Goal: Find specific page/section: Find specific page/section

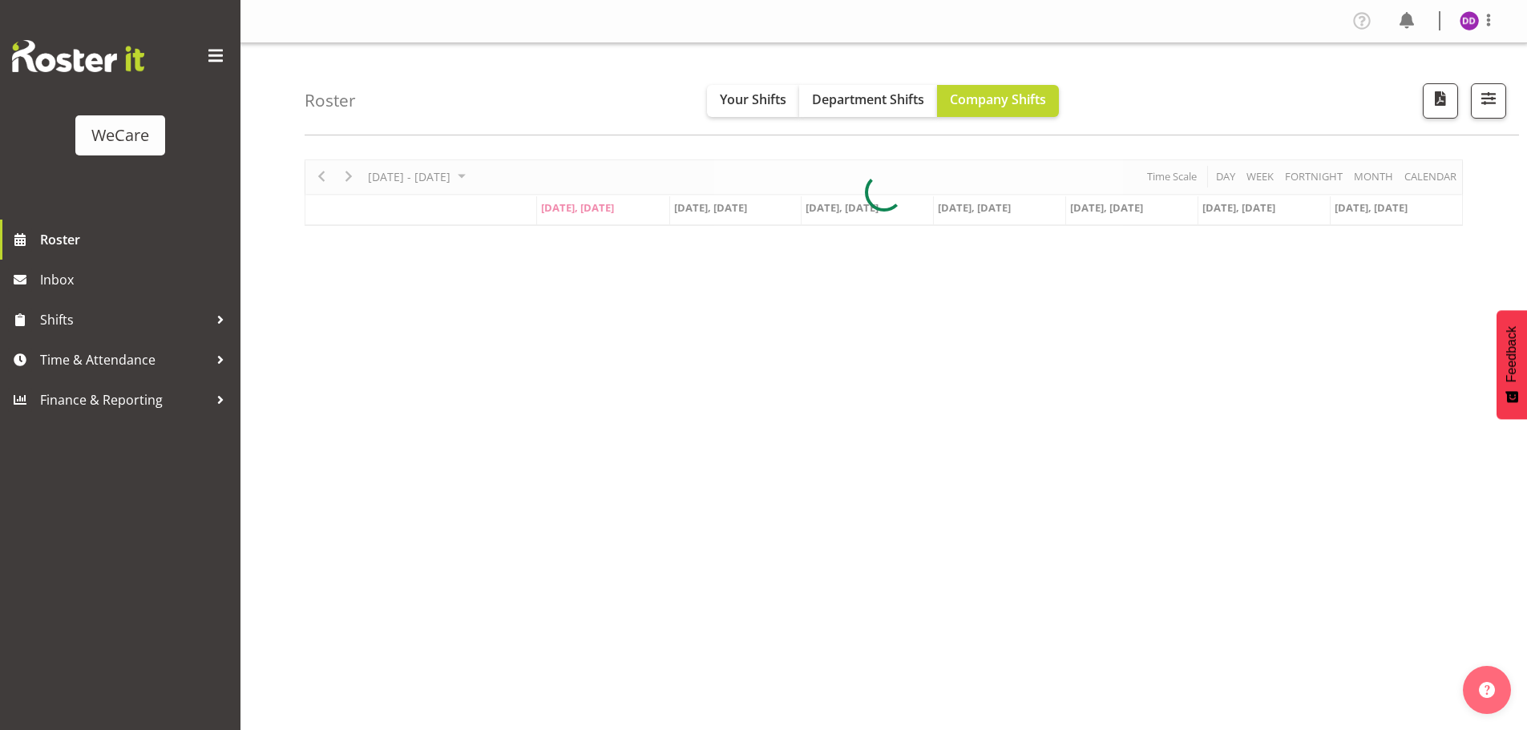
select select "location"
click at [1494, 95] on span "button" at bounding box center [1488, 98] width 21 height 21
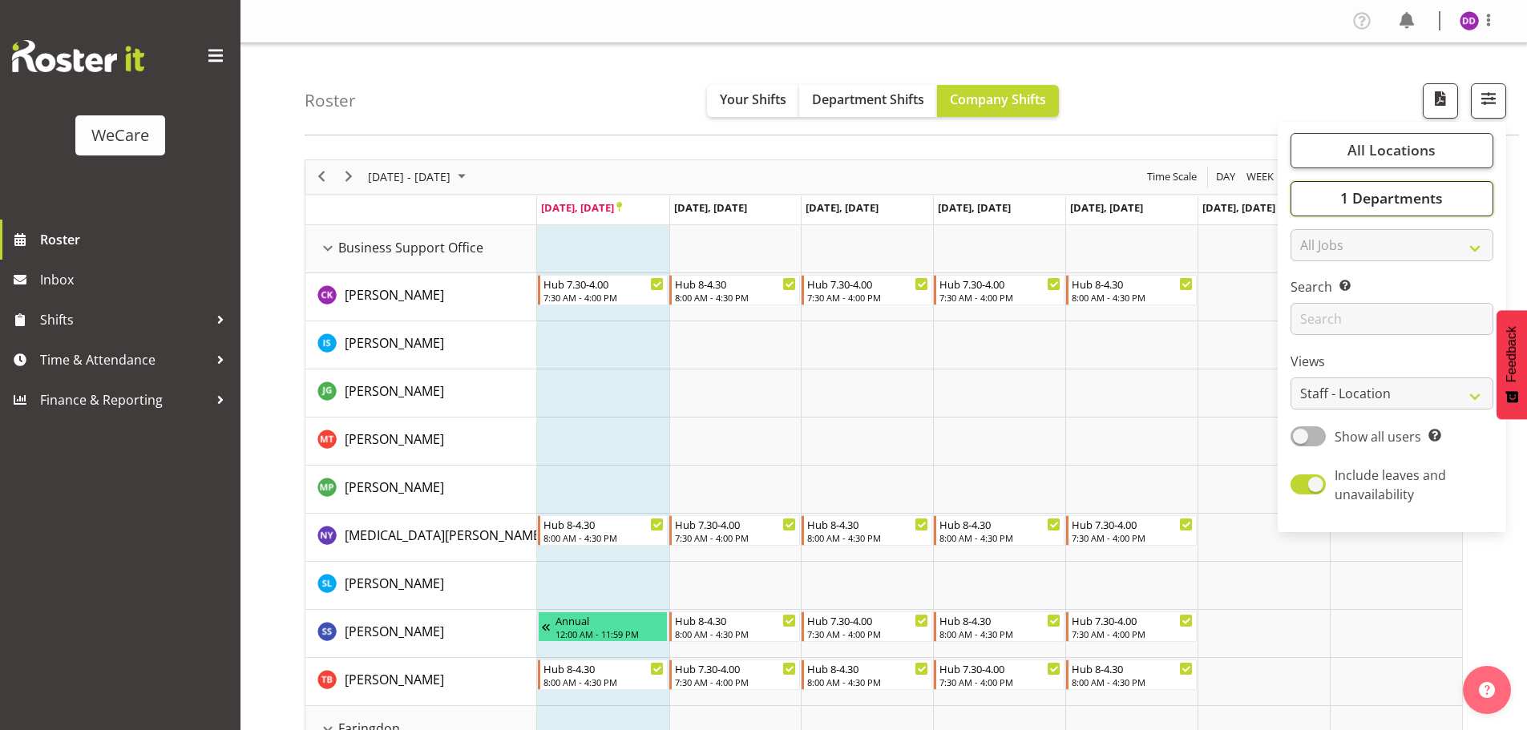
click at [1369, 192] on span "1 Departments" at bounding box center [1391, 197] width 103 height 19
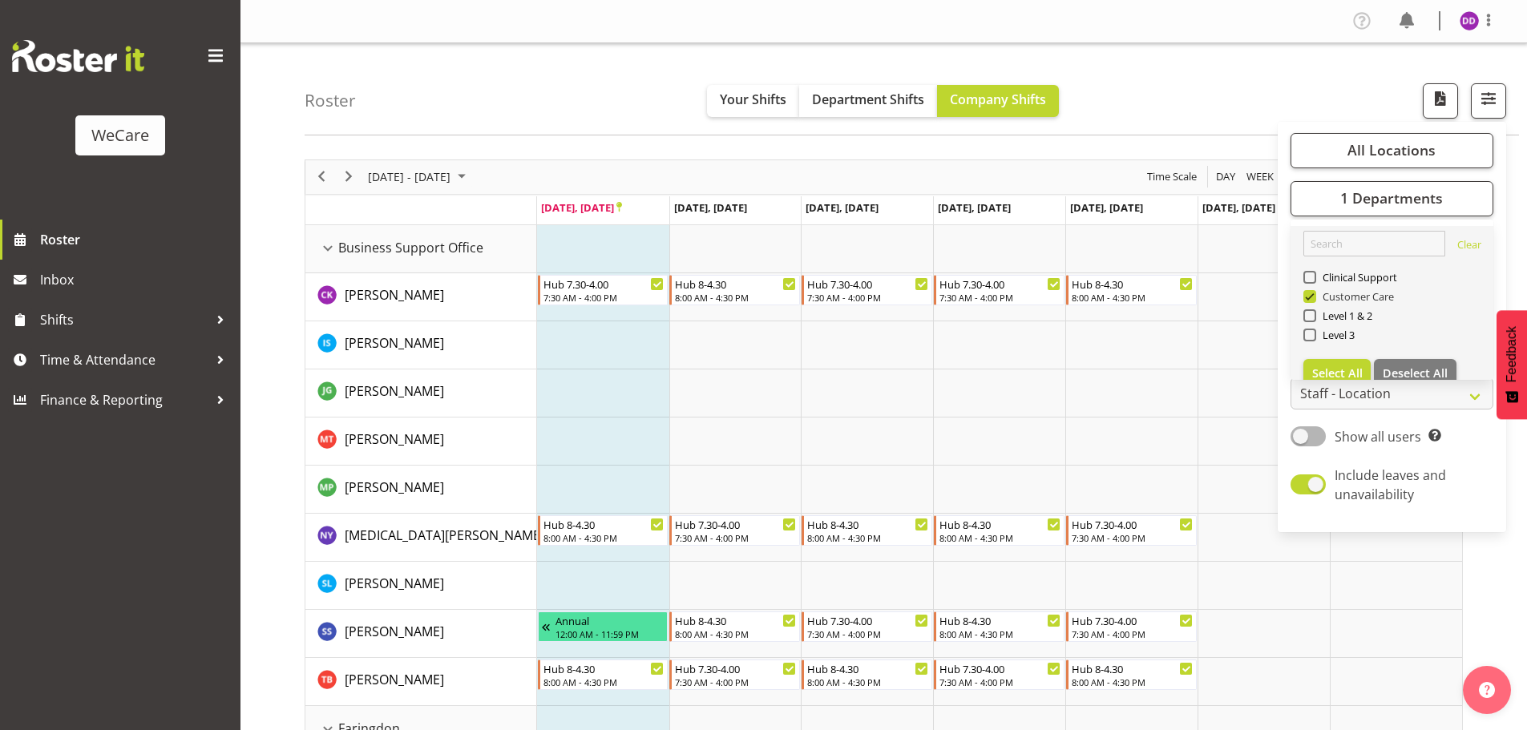
click at [1347, 301] on span "Customer Care" at bounding box center [1355, 296] width 79 height 13
click at [1314, 301] on input "Customer Care" at bounding box center [1309, 296] width 10 height 10
checkbox input "false"
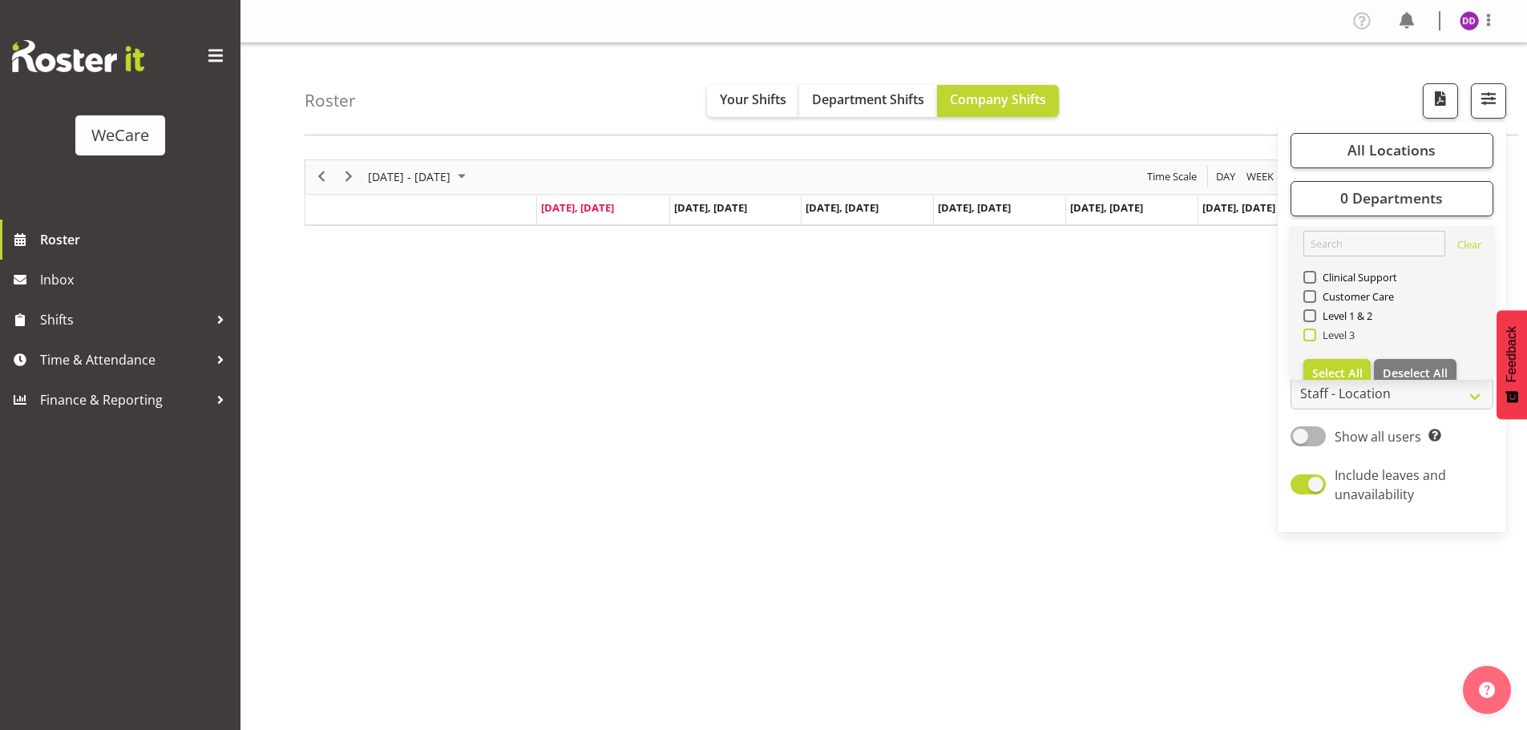
click at [1347, 336] on span "Level 3" at bounding box center [1335, 335] width 39 height 13
click at [1314, 336] on input "Level 3" at bounding box center [1309, 334] width 10 height 10
checkbox input "true"
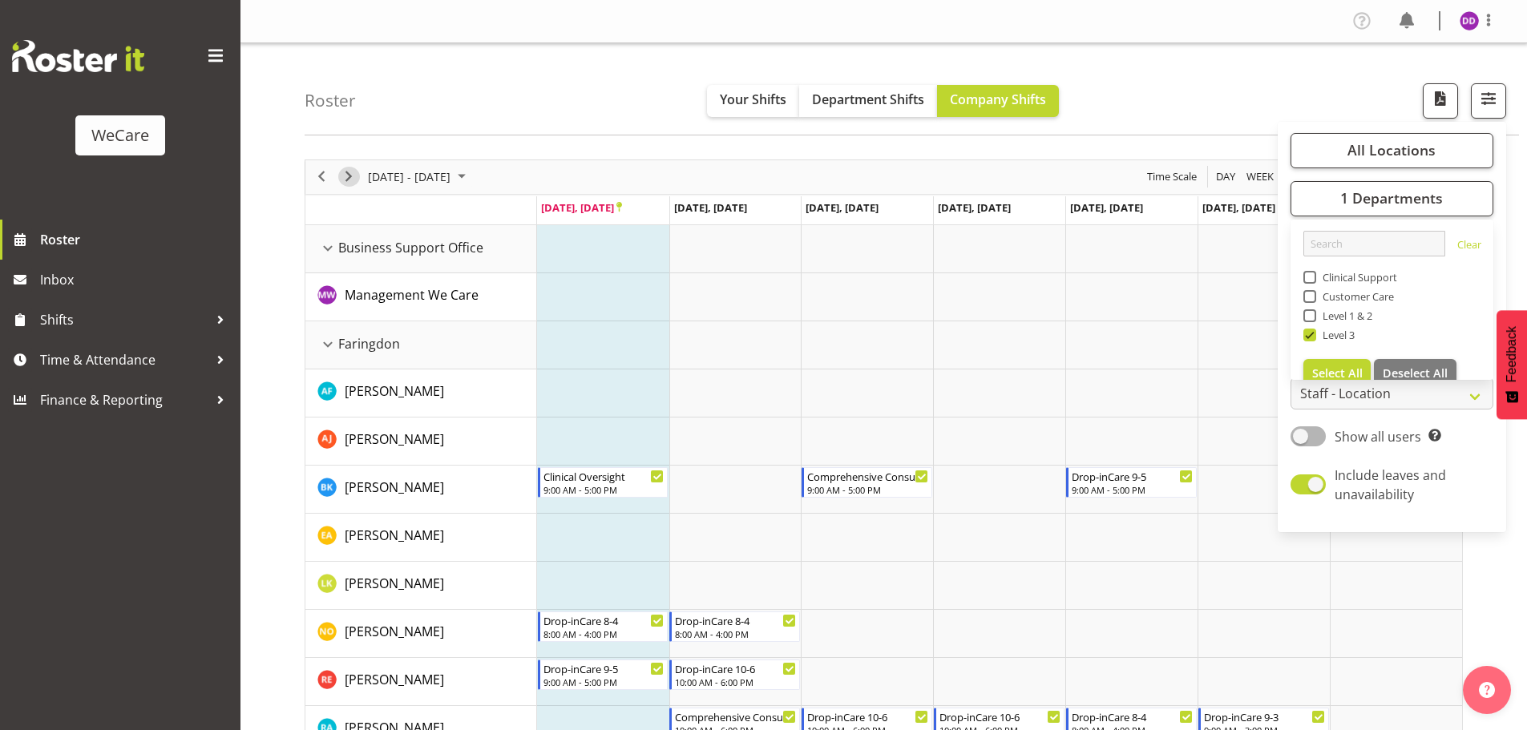
click at [338, 172] on div "next period" at bounding box center [348, 177] width 27 height 34
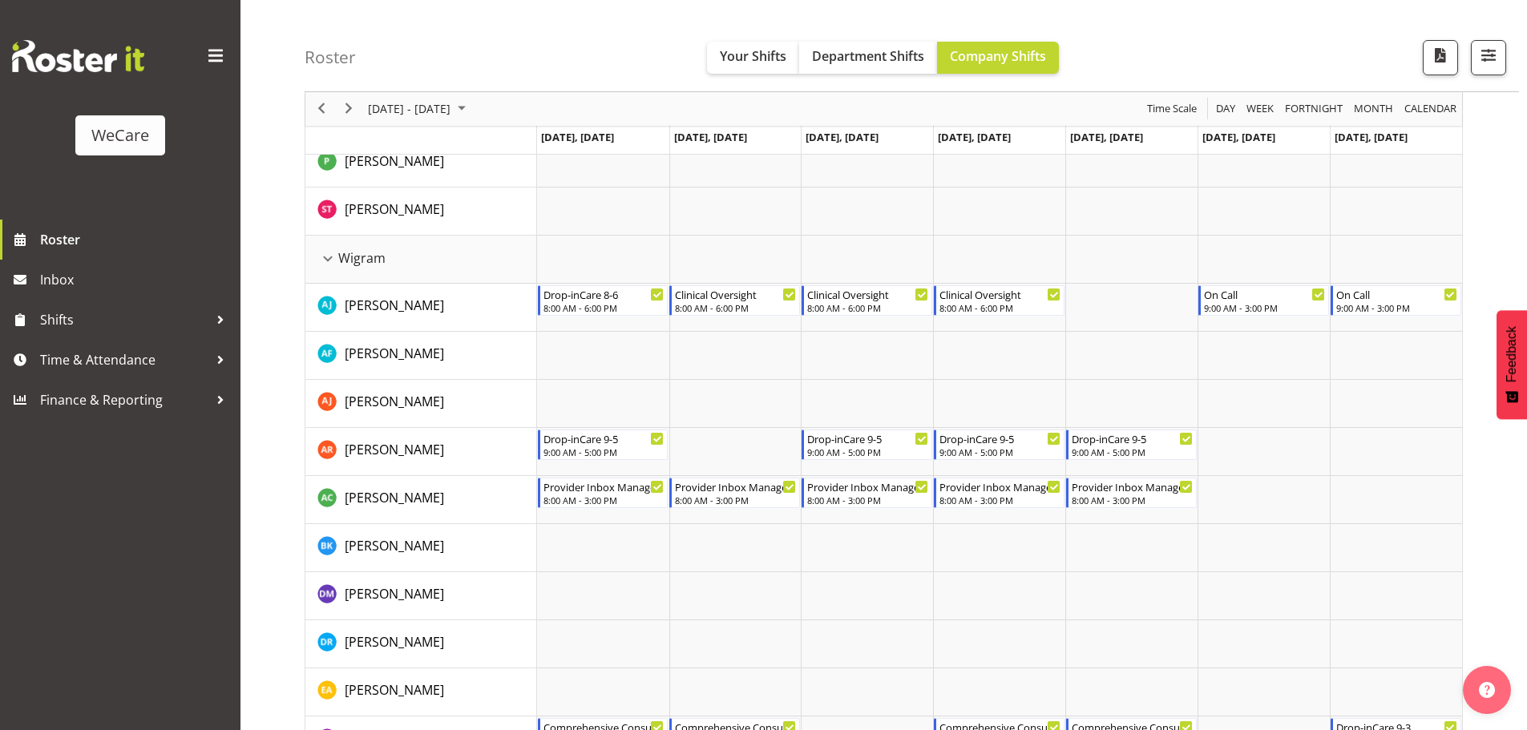
scroll to position [1928, 0]
